Goal: Navigation & Orientation: Find specific page/section

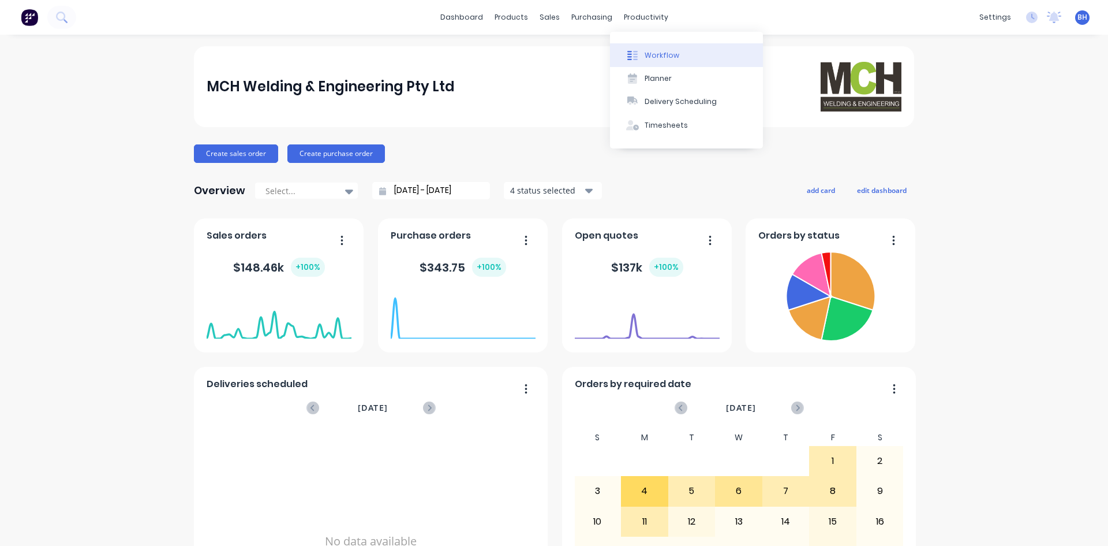
click at [657, 51] on div "Workflow" at bounding box center [662, 55] width 35 height 10
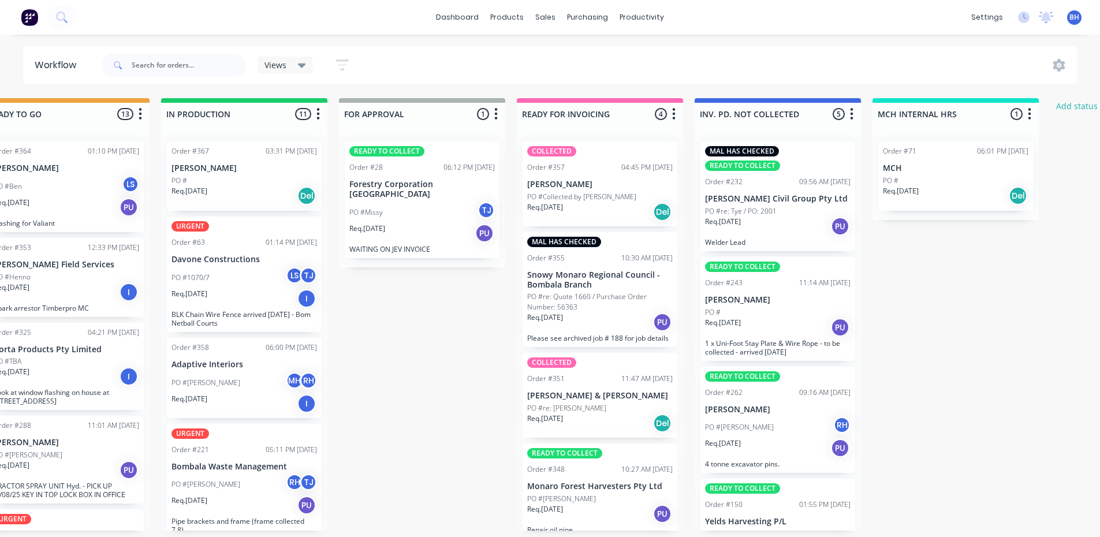
scroll to position [0, 571]
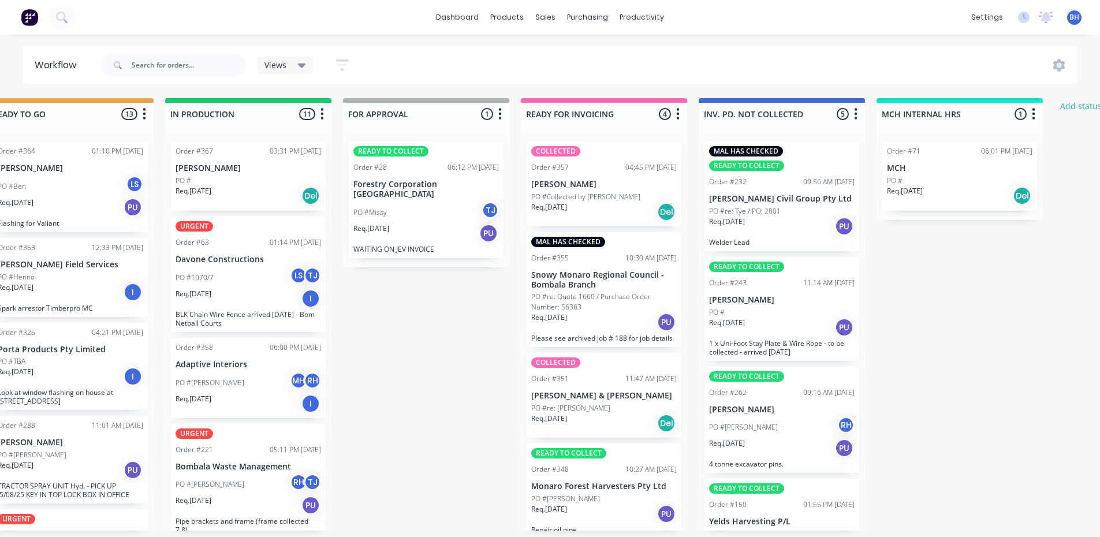
click at [598, 181] on p "[PERSON_NAME]" at bounding box center [603, 185] width 145 height 10
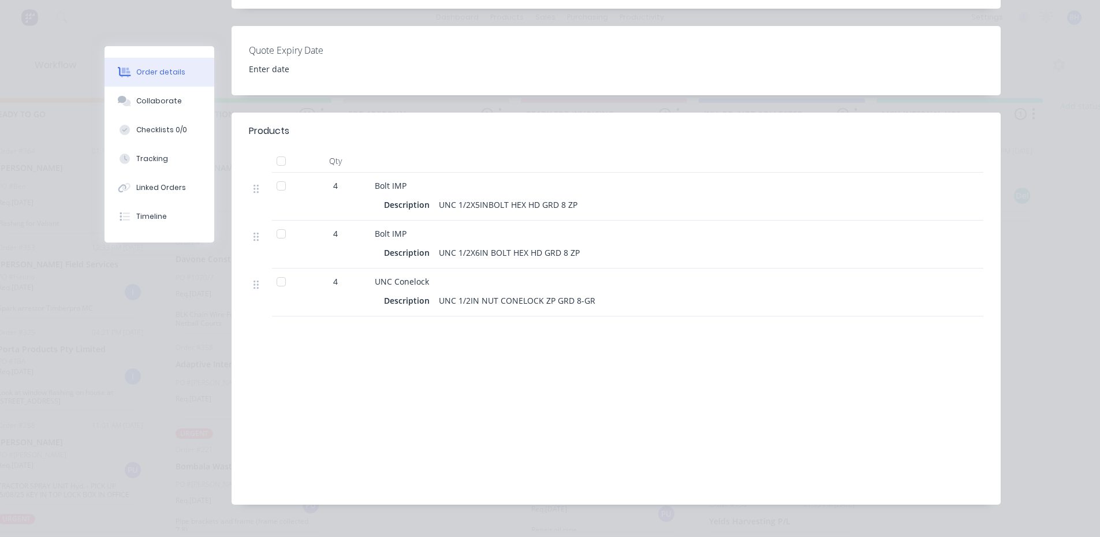
scroll to position [0, 0]
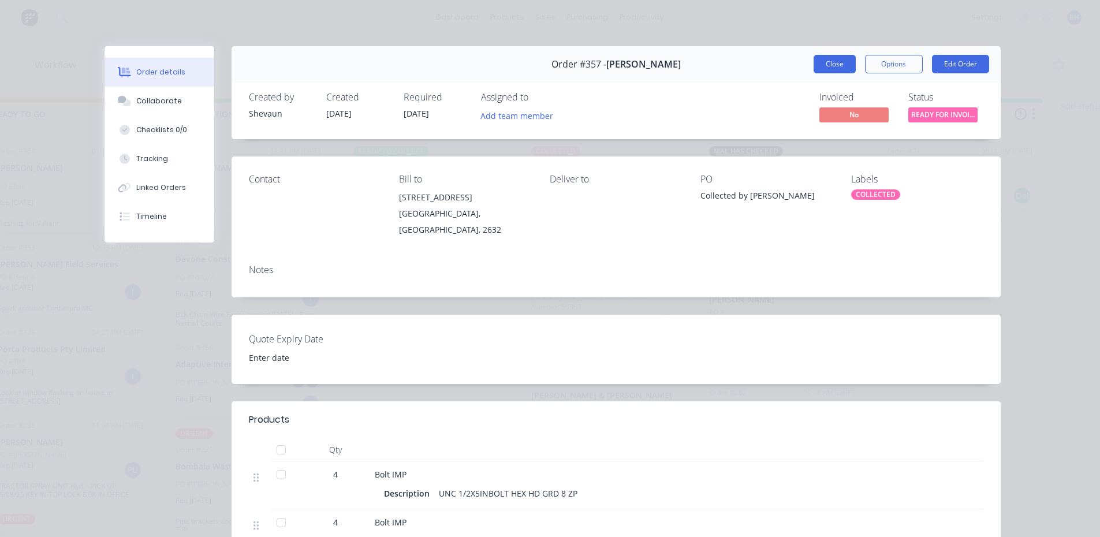
click at [817, 58] on button "Close" at bounding box center [834, 64] width 42 height 18
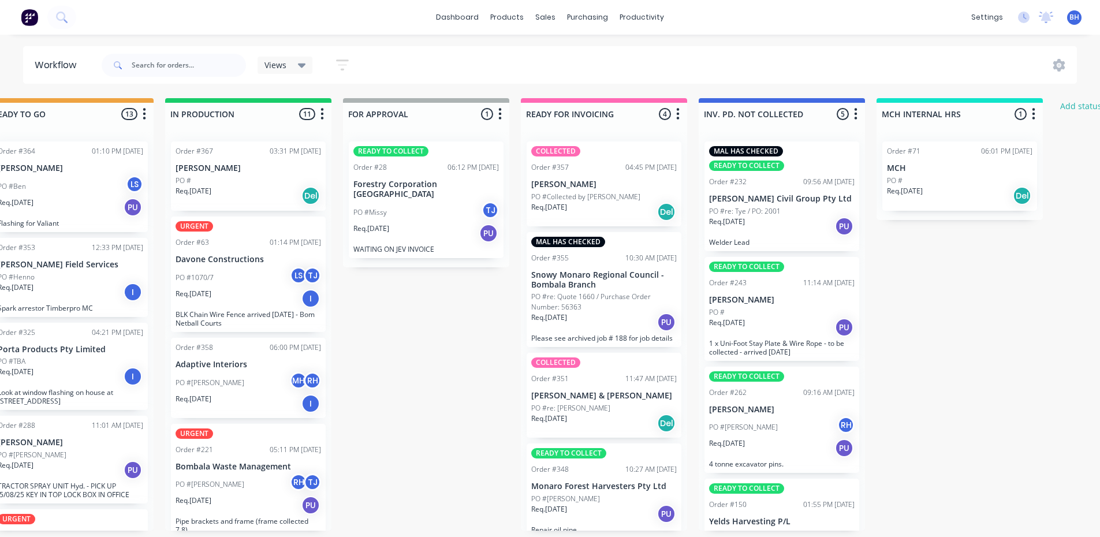
click at [361, 223] on p "Req. [DATE]" at bounding box center [371, 228] width 36 height 10
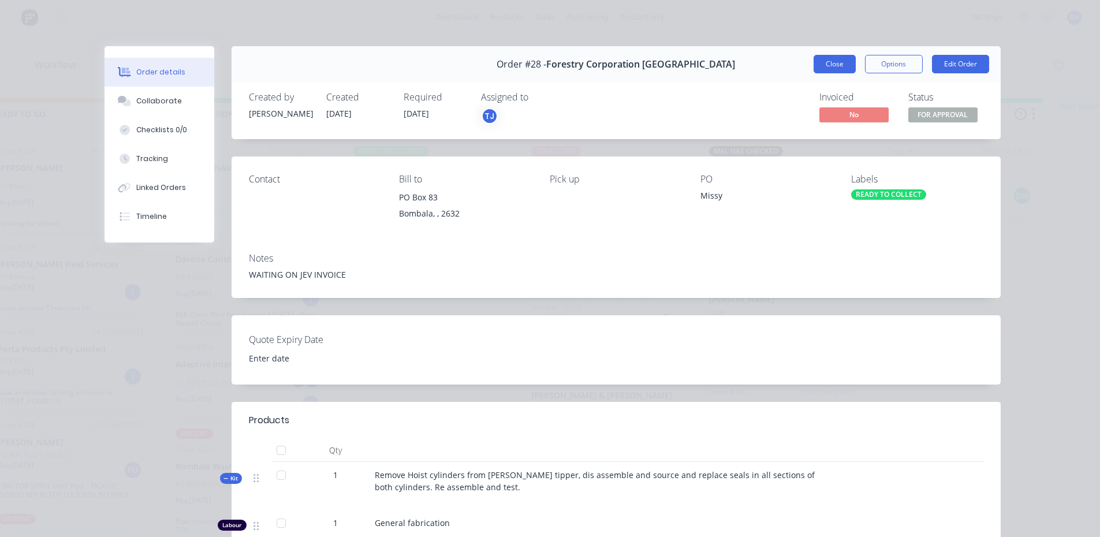
click at [822, 62] on button "Close" at bounding box center [834, 64] width 42 height 18
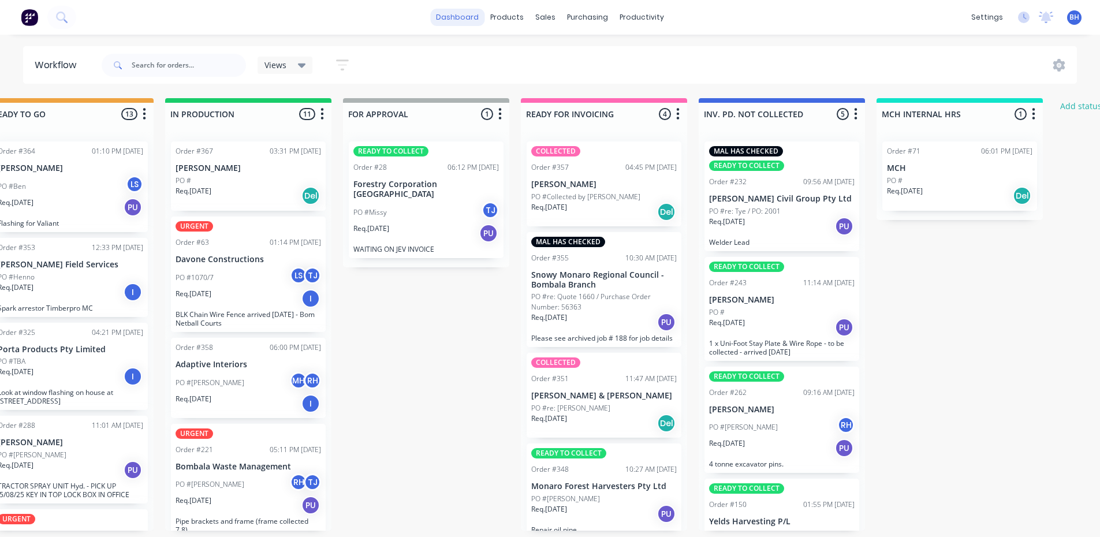
click at [464, 12] on link "dashboard" at bounding box center [457, 17] width 54 height 17
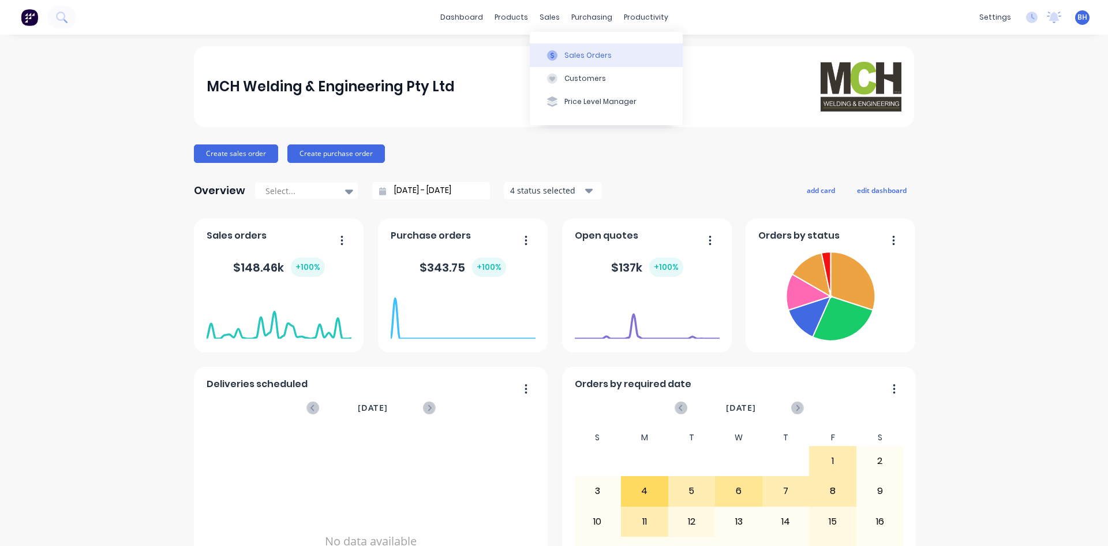
click at [585, 52] on div "Sales Orders" at bounding box center [588, 55] width 47 height 10
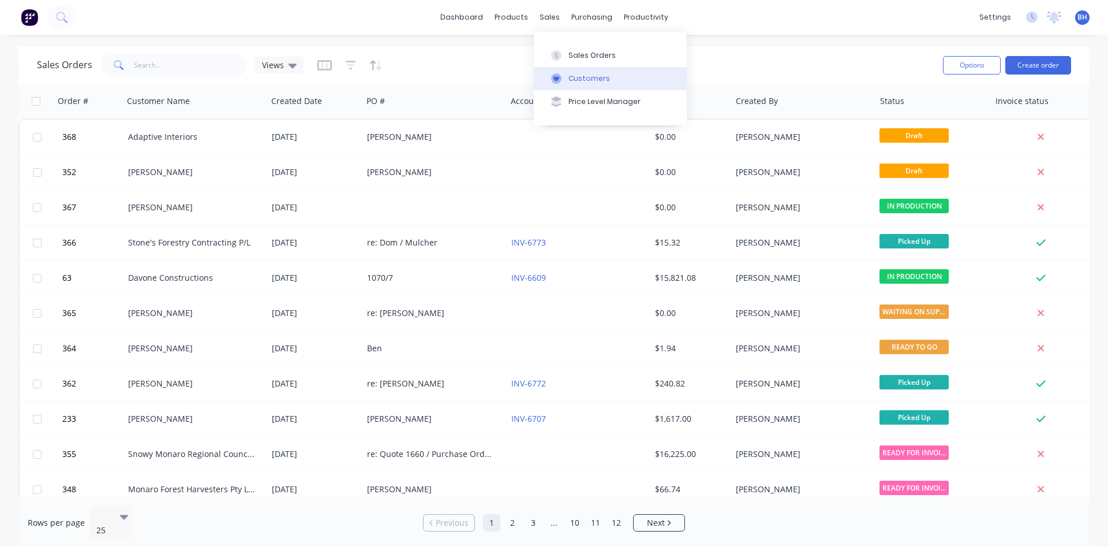
click at [577, 77] on div "Customers" at bounding box center [590, 78] width 42 height 10
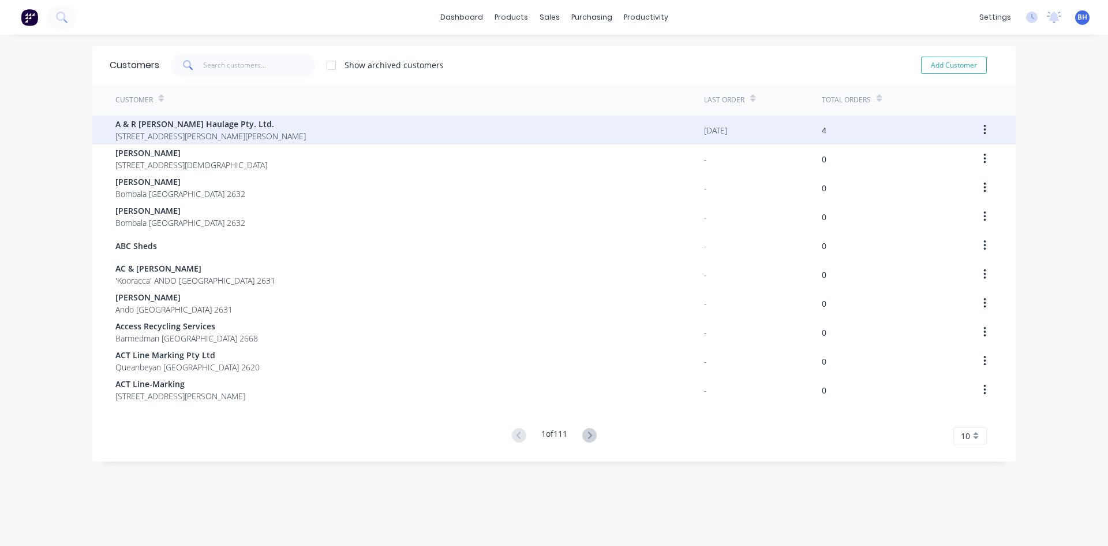
click at [384, 126] on div "A & R [PERSON_NAME] Haulage Pty. Ltd. [STREET_ADDRESS][PERSON_NAME][PERSON_NAME]" at bounding box center [409, 129] width 589 height 29
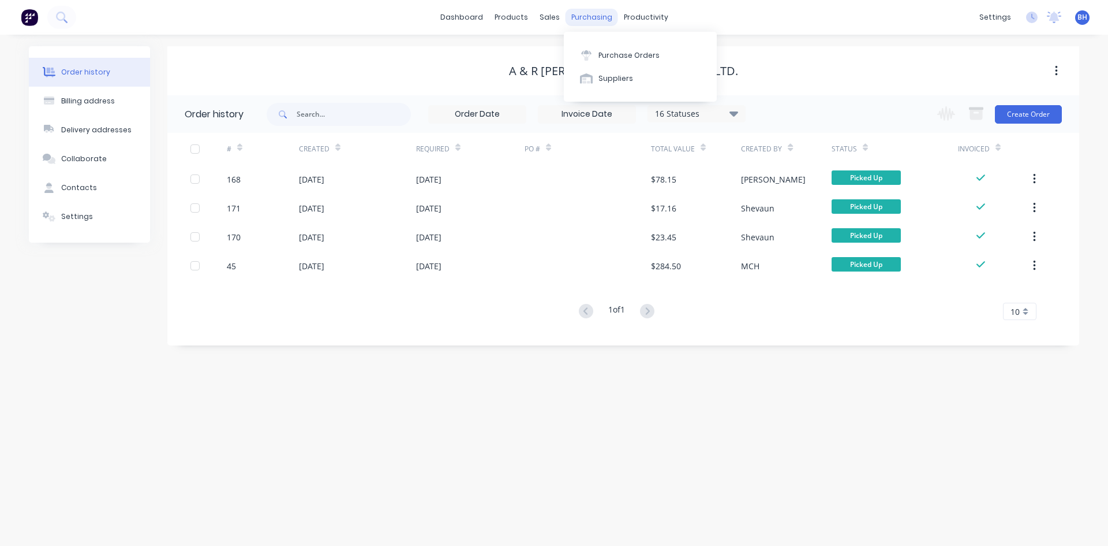
click at [586, 12] on div "purchasing" at bounding box center [592, 17] width 53 height 17
click at [582, 52] on div "Sales Orders" at bounding box center [592, 55] width 47 height 10
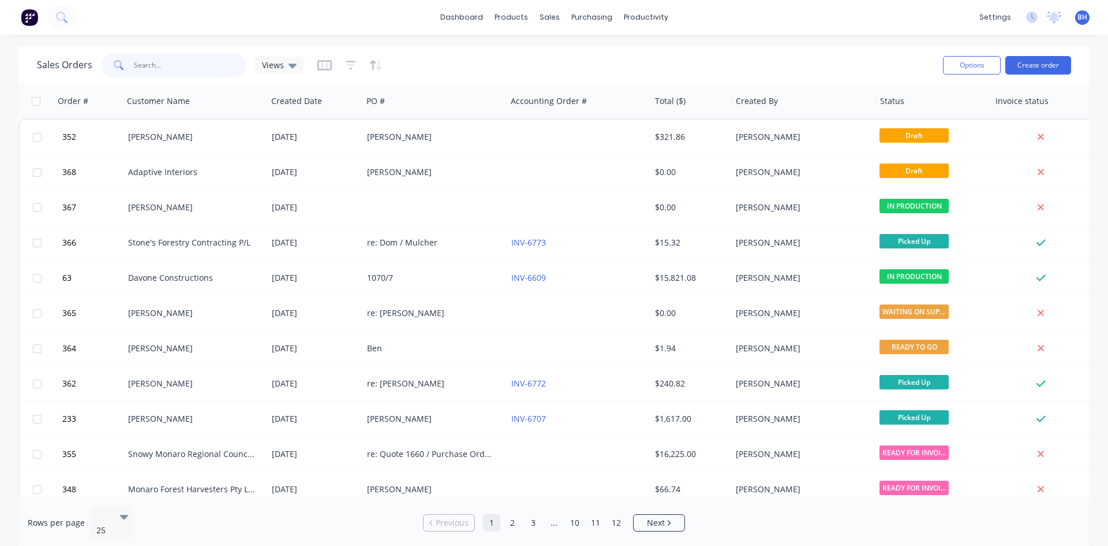
click at [177, 66] on input "text" at bounding box center [190, 65] width 113 height 23
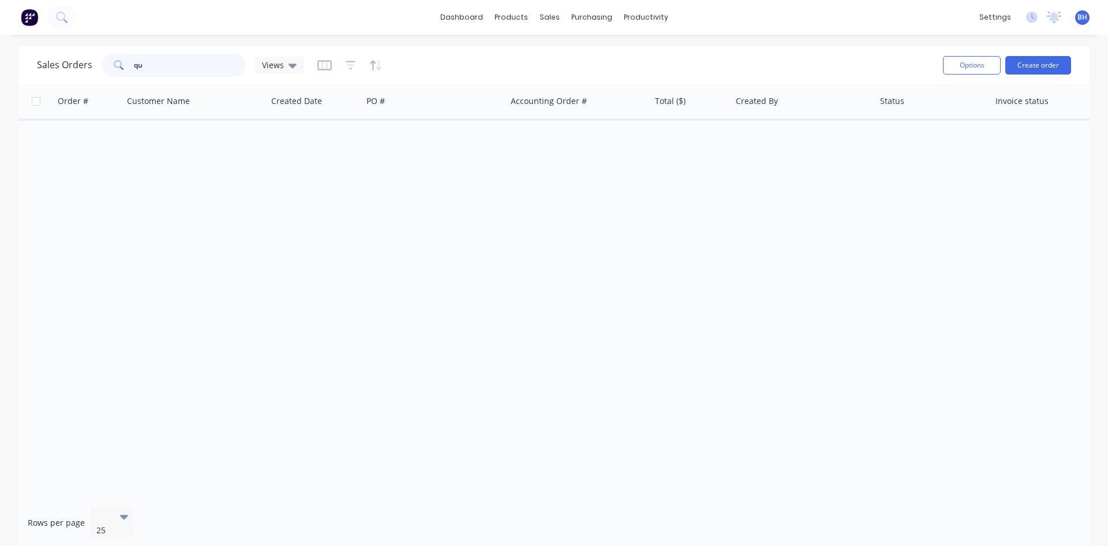
type input "q"
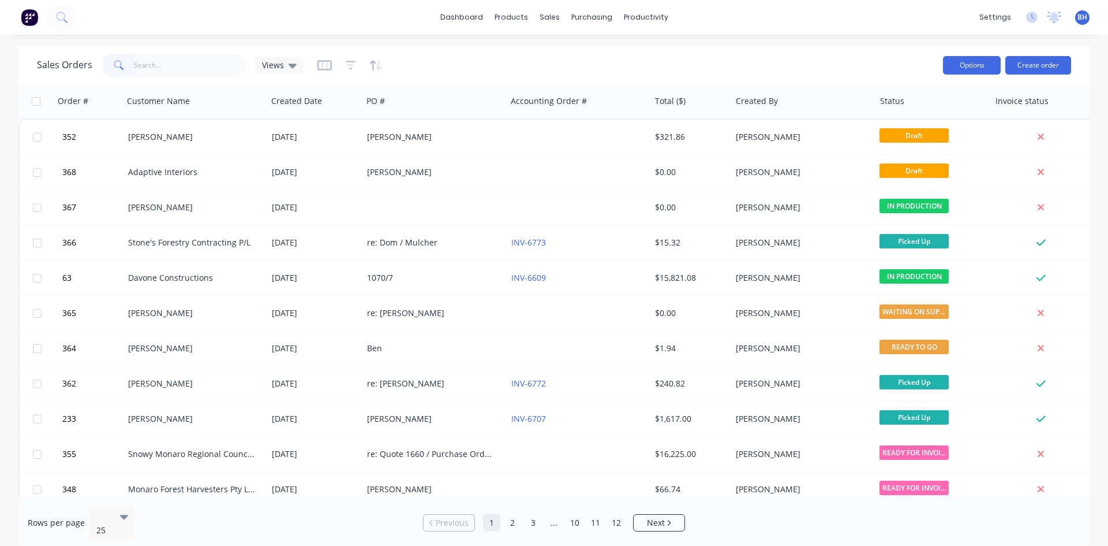
click at [981, 56] on button "Options" at bounding box center [972, 65] width 58 height 18
click at [912, 19] on div "dashboard products sales purchasing productivity dashboard products Product Cat…" at bounding box center [554, 17] width 1108 height 35
click at [58, 12] on icon at bounding box center [61, 17] width 11 height 11
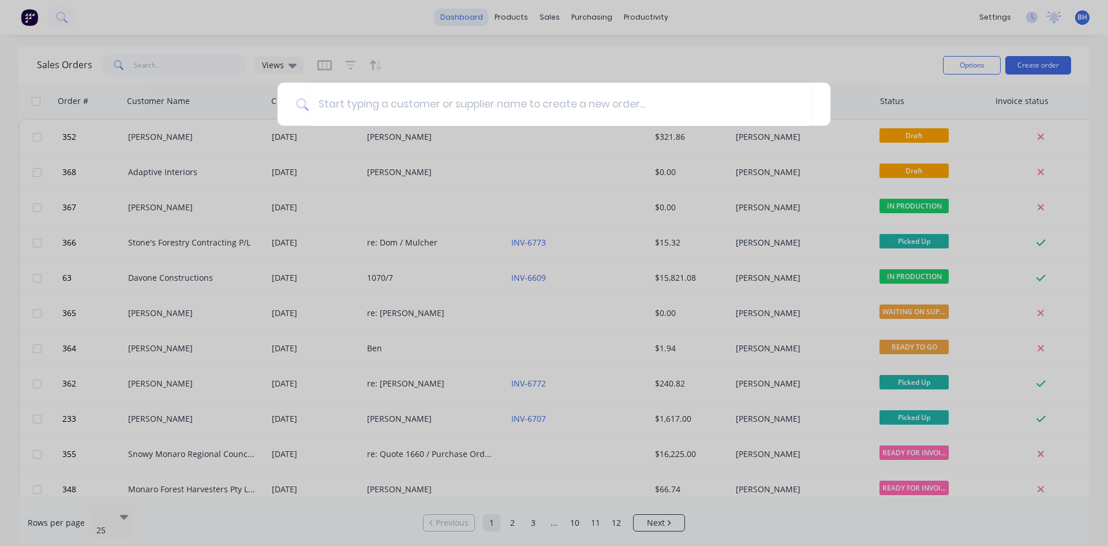
drag, startPoint x: 465, startPoint y: 23, endPoint x: 466, endPoint y: 15, distance: 7.6
click at [465, 21] on div at bounding box center [554, 273] width 1108 height 546
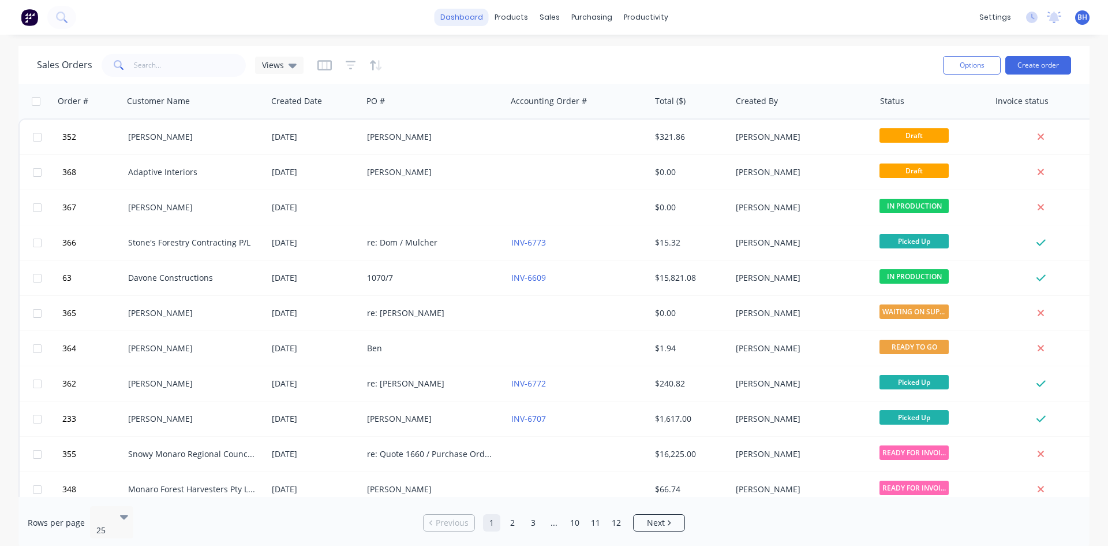
click at [466, 15] on link "dashboard" at bounding box center [462, 17] width 54 height 17
